Goal: Task Accomplishment & Management: Manage account settings

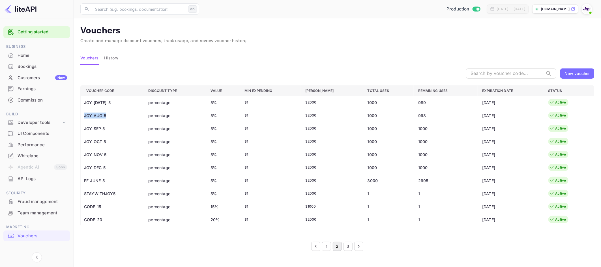
click at [31, 100] on div "Commission" at bounding box center [42, 100] width 49 height 7
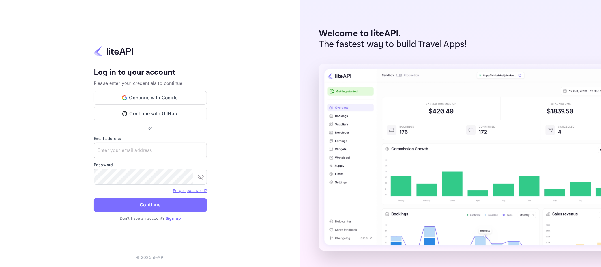
click at [124, 152] on input "text" at bounding box center [150, 151] width 113 height 16
type input "[EMAIL_ADDRESS][DOMAIN_NAME]"
click at [138, 206] on button "Continue" at bounding box center [150, 205] width 113 height 14
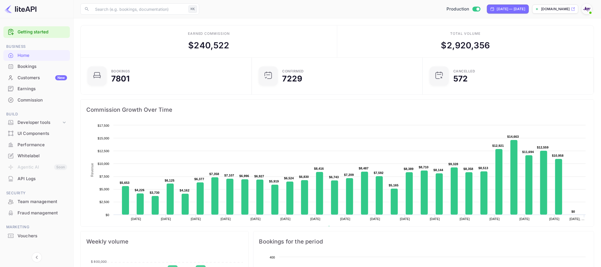
click at [27, 100] on div "Commission" at bounding box center [42, 100] width 49 height 7
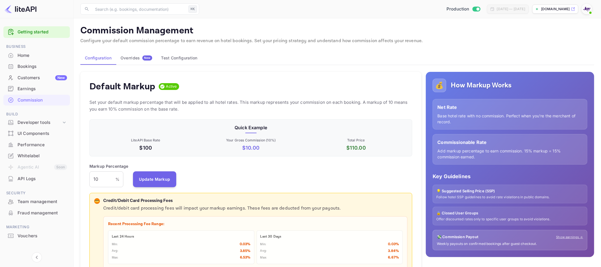
click at [136, 54] on button "Overrides New" at bounding box center [136, 58] width 41 height 14
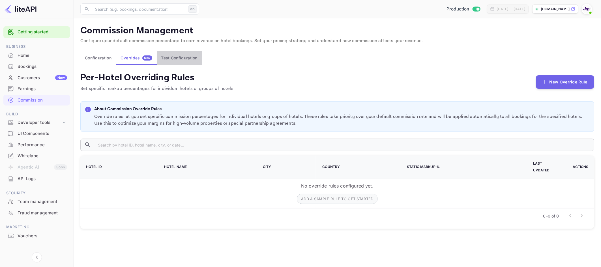
click at [176, 56] on button "Test Configuration" at bounding box center [179, 58] width 45 height 14
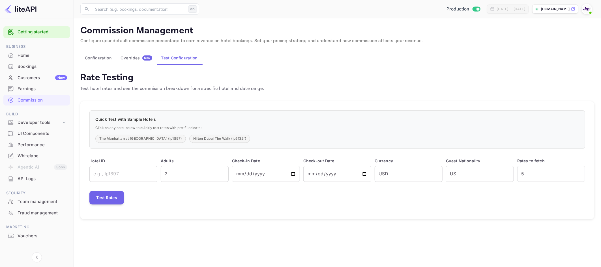
click at [103, 59] on button "Configuration" at bounding box center [98, 58] width 36 height 14
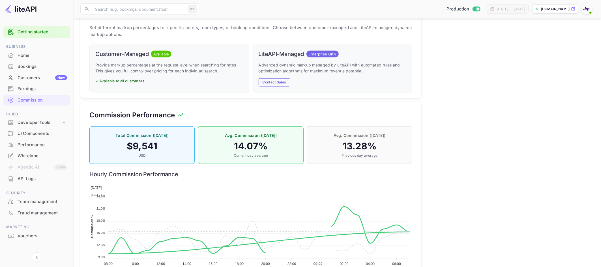
scroll to position [368, 0]
